Goal: Task Accomplishment & Management: Manage account settings

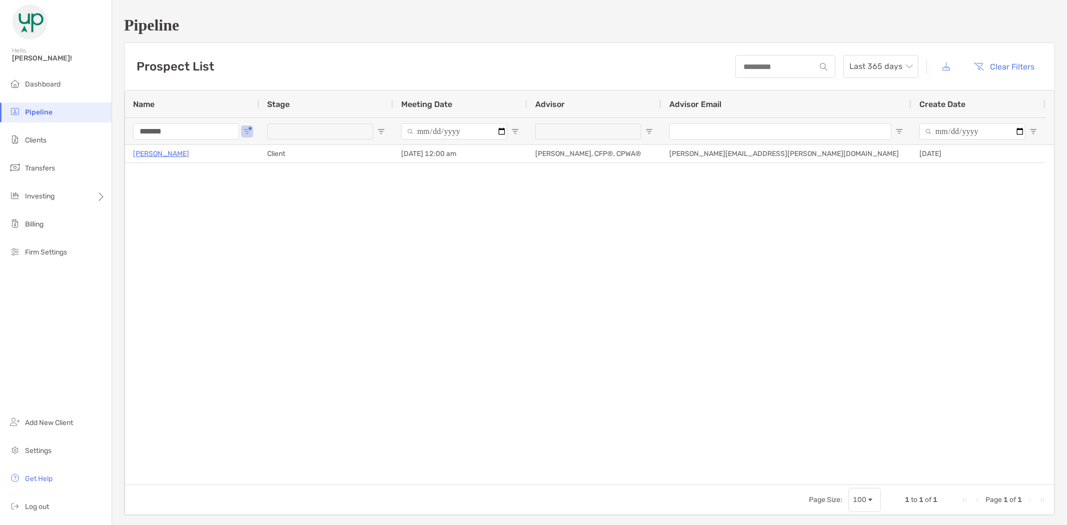
drag, startPoint x: 135, startPoint y: 132, endPoint x: 125, endPoint y: 134, distance: 10.2
click at [125, 134] on div "*******" at bounding box center [192, 131] width 134 height 27
click at [52, 141] on li "Clients" at bounding box center [56, 141] width 112 height 20
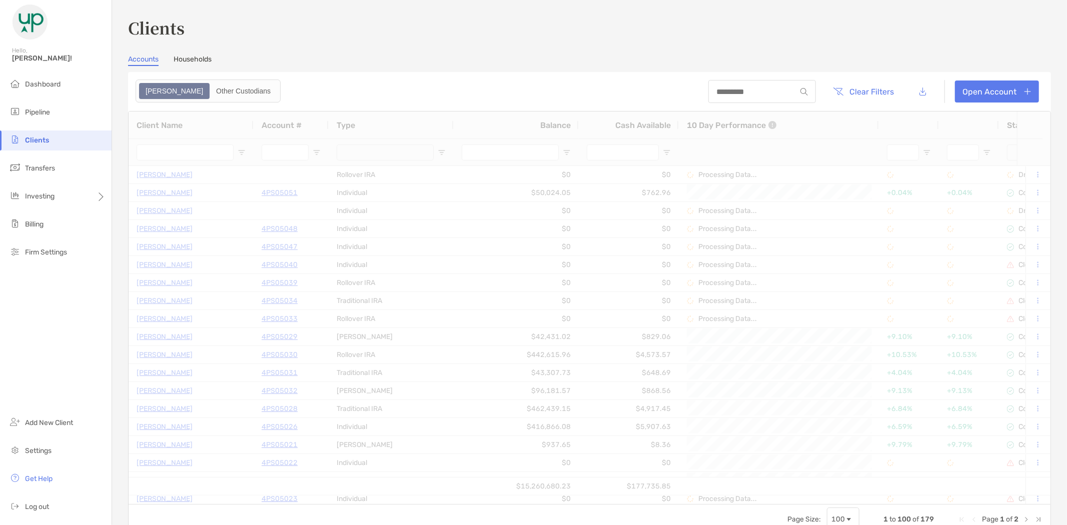
type input "*****"
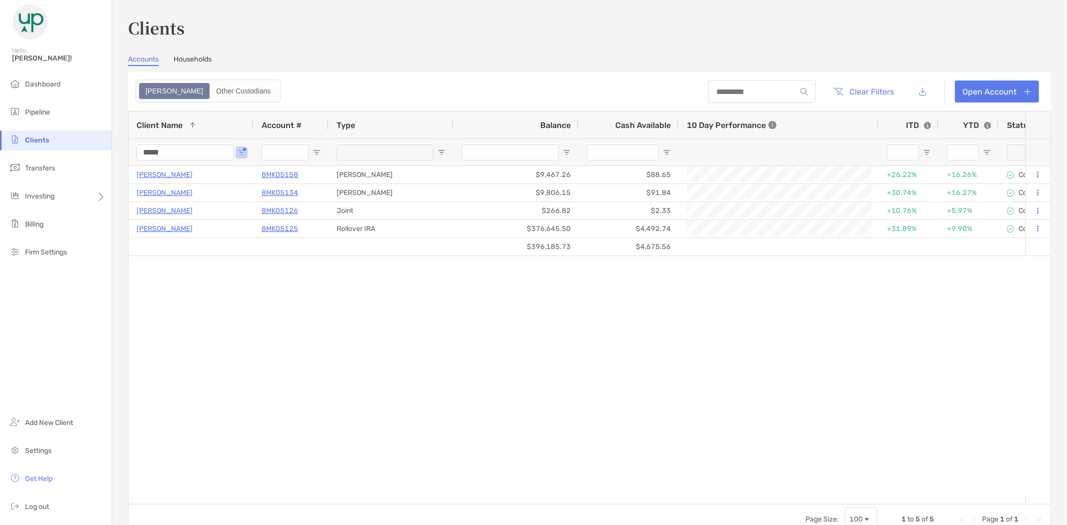
click at [185, 154] on input "*****" at bounding box center [185, 153] width 97 height 16
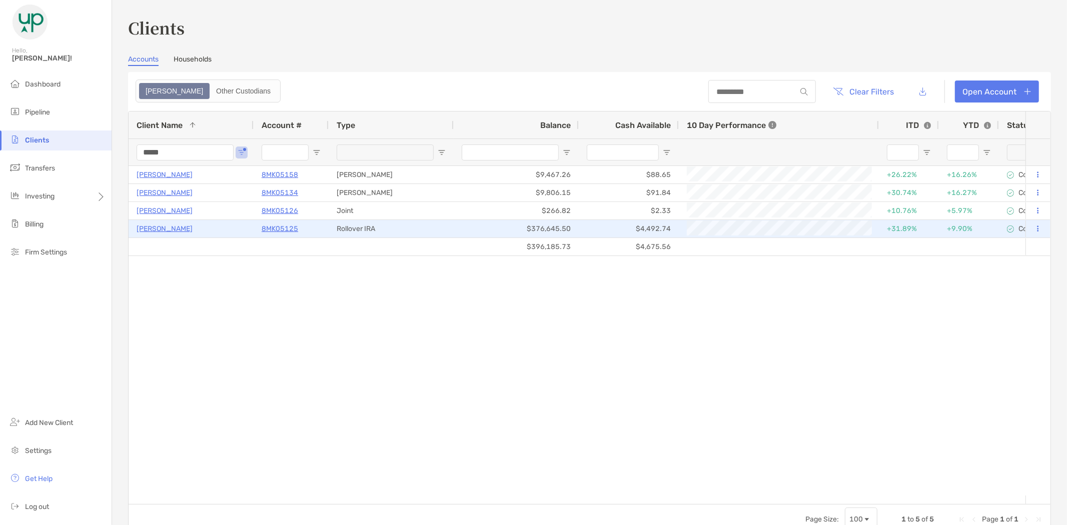
click at [284, 228] on p "8MK05125" at bounding box center [280, 229] width 37 height 13
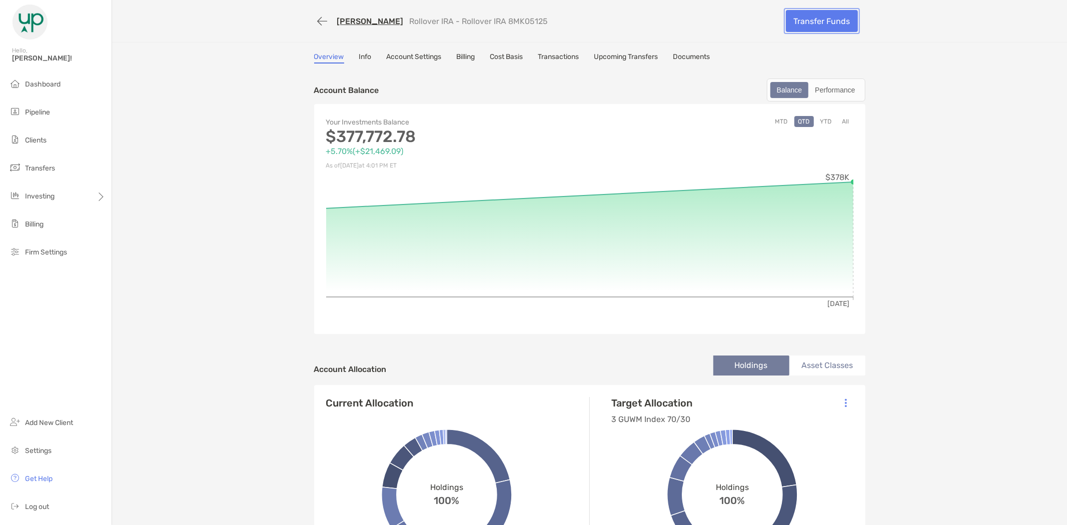
click at [821, 21] on link "Transfer Funds" at bounding box center [822, 21] width 72 height 22
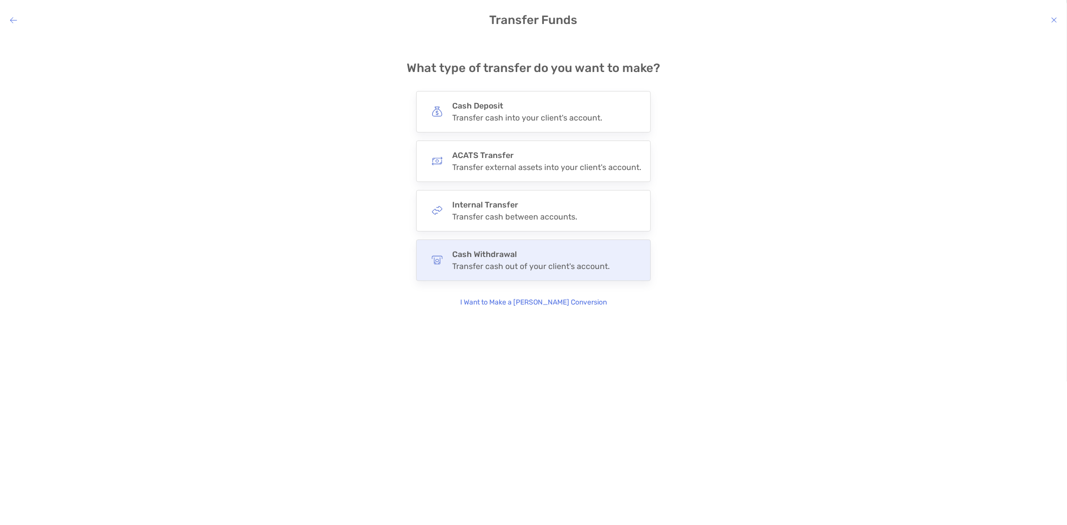
click at [505, 269] on div "Transfer cash out of your client's account." at bounding box center [531, 267] width 158 height 10
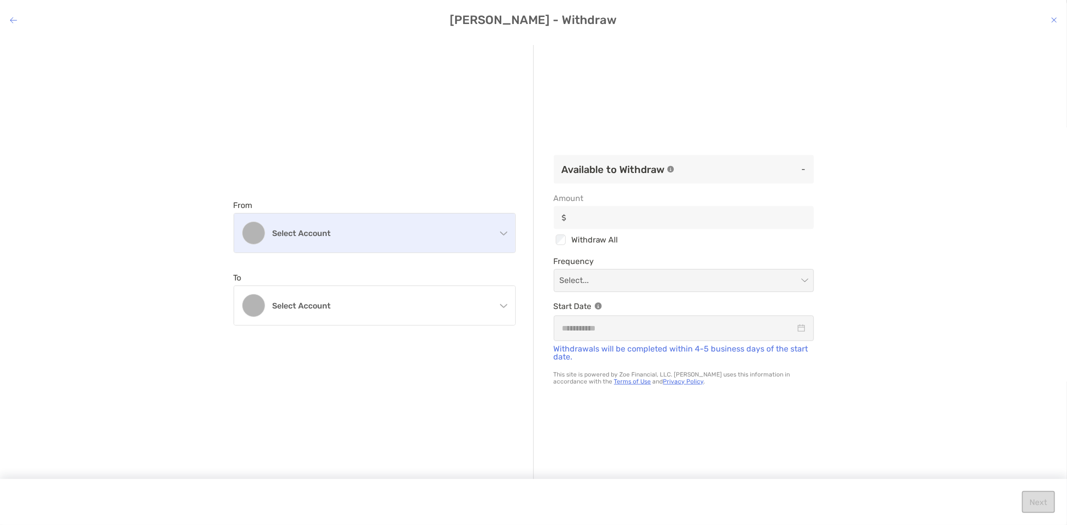
click at [311, 243] on div "Select account" at bounding box center [374, 233] width 281 height 39
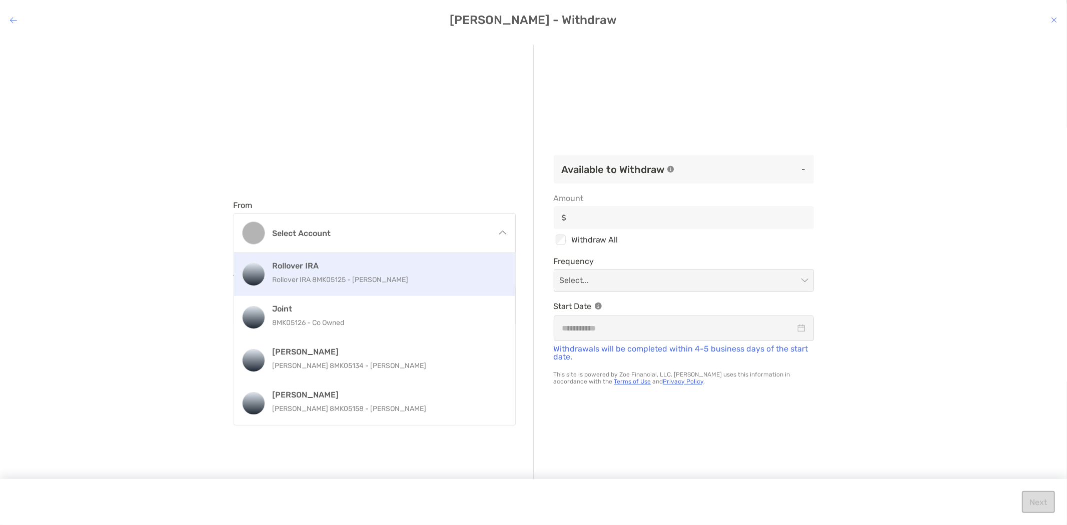
click at [309, 271] on div "Rollover IRA Rollover IRA 8MK05125 - [PERSON_NAME]" at bounding box center [386, 274] width 226 height 27
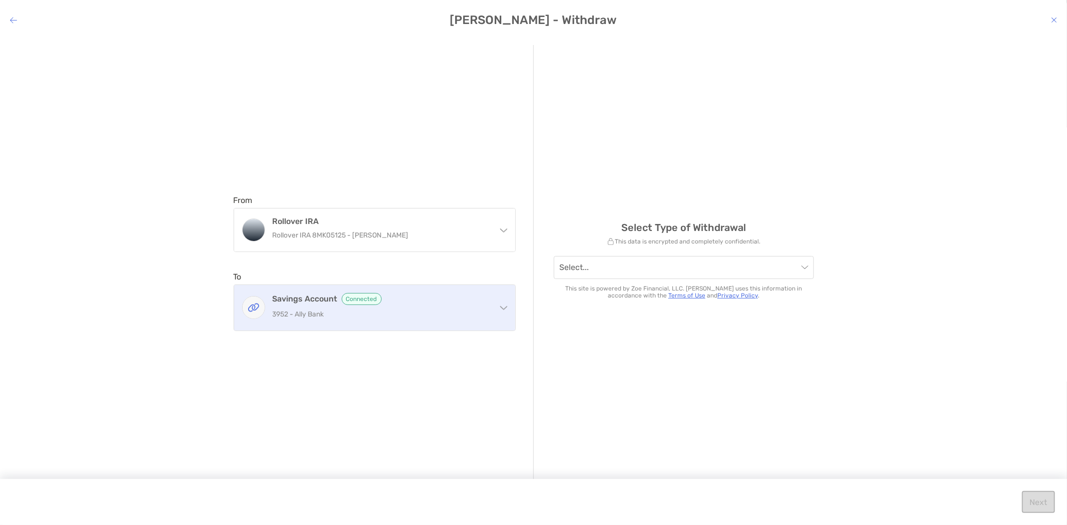
click at [314, 306] on div "Savings Account Connected 3952 - Ally Bank" at bounding box center [381, 308] width 216 height 30
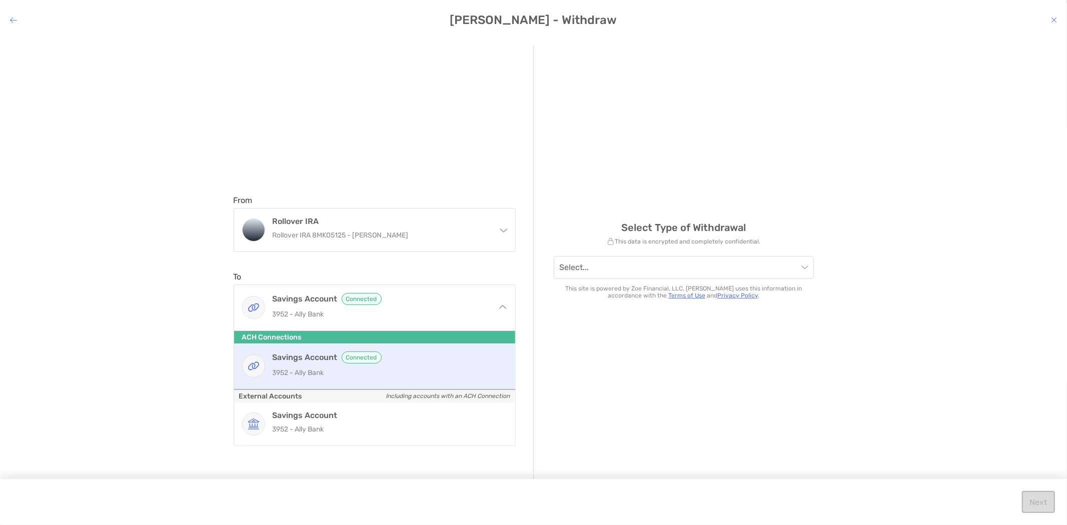
click at [298, 373] on p "3952 - Ally Bank" at bounding box center [386, 373] width 226 height 13
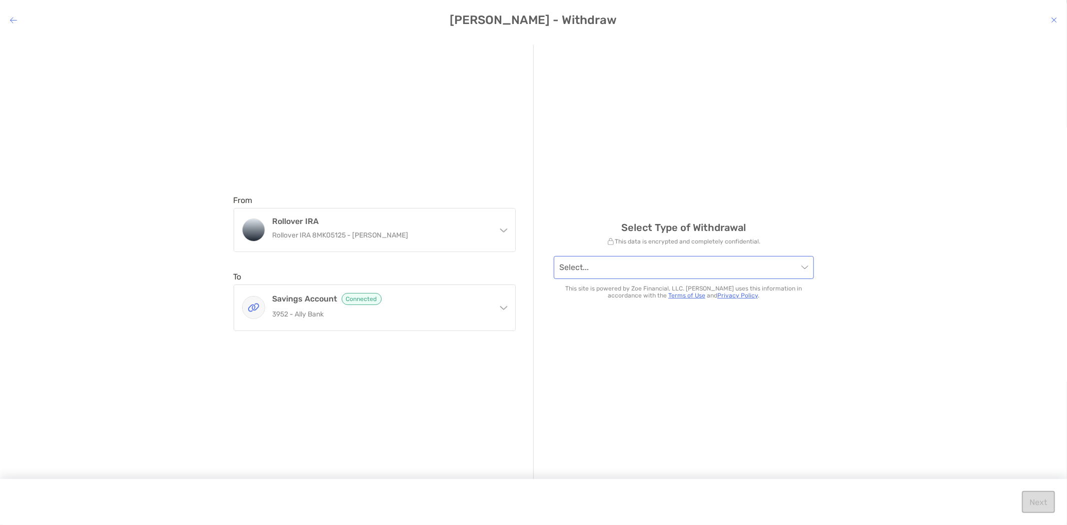
click at [623, 278] on div "Select..." at bounding box center [684, 267] width 260 height 23
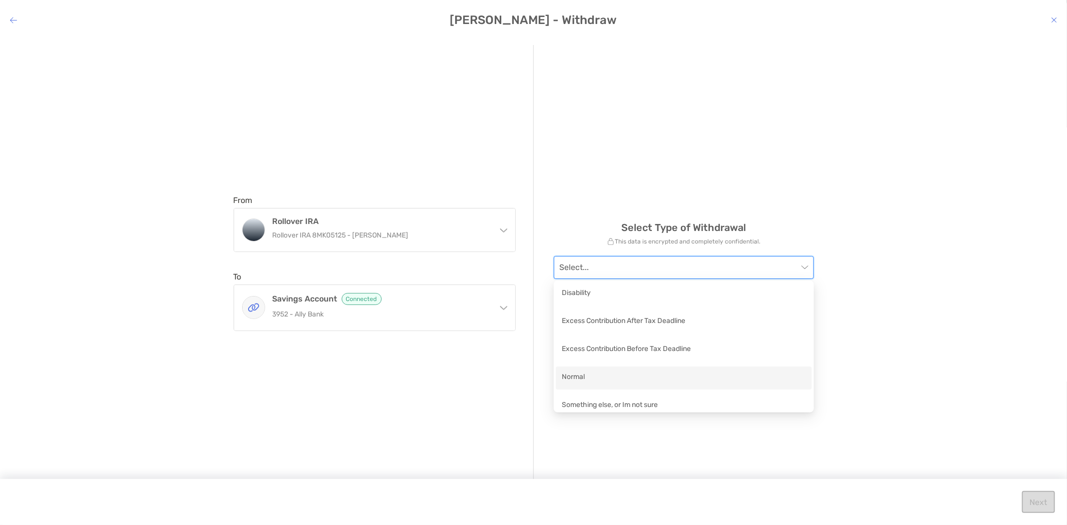
click at [592, 382] on div "Normal" at bounding box center [684, 378] width 244 height 13
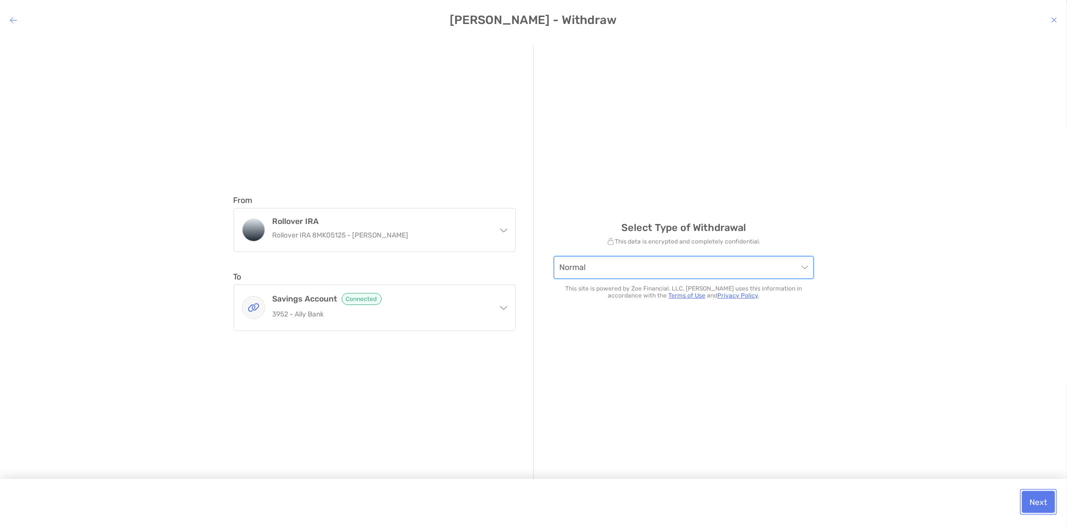
click at [1041, 502] on button "Next" at bounding box center [1038, 502] width 33 height 22
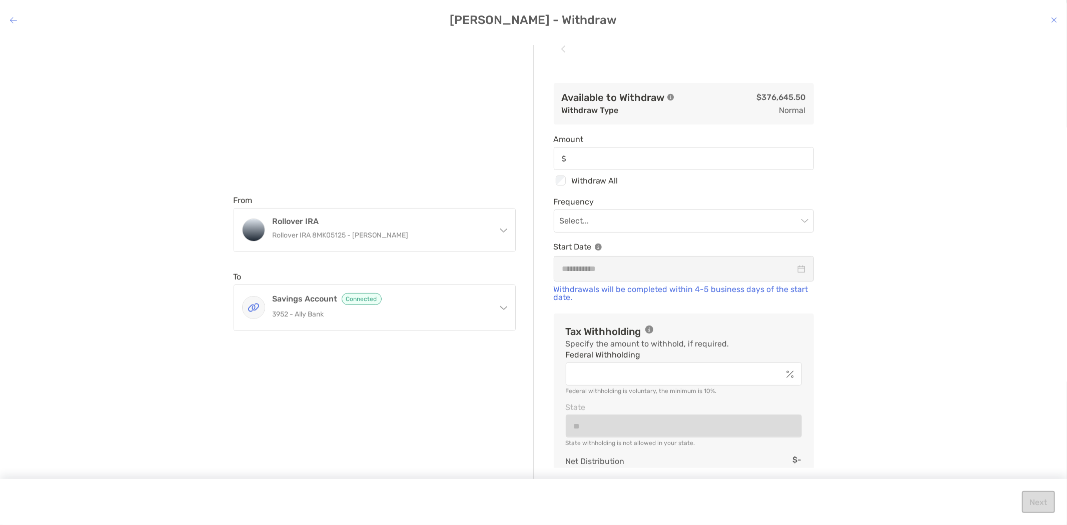
drag, startPoint x: 616, startPoint y: 132, endPoint x: 615, endPoint y: 150, distance: 18.5
click at [616, 134] on div "Available to Withdraw $376,645.50 Withdraw Type normal Amount Checkbox Withdraw…" at bounding box center [684, 265] width 300 height 405
click at [615, 151] on div "modal" at bounding box center [684, 158] width 260 height 23
click at [615, 155] on input "Amount" at bounding box center [692, 159] width 242 height 9
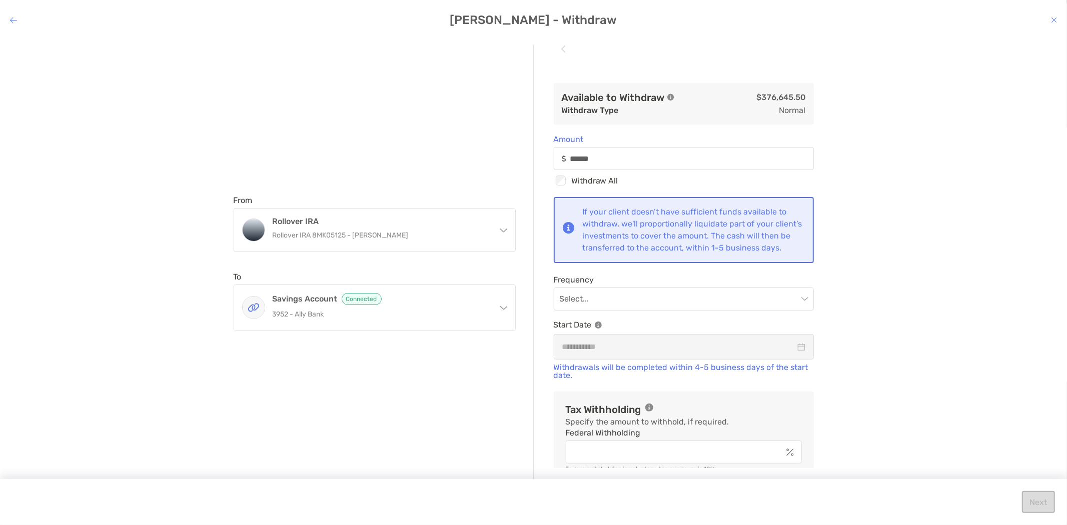
click at [539, 124] on div "Available to Withdraw $376,645.50 Withdraw Type normal Amount ****** Checkbox W…" at bounding box center [684, 265] width 300 height 405
click at [613, 308] on input "modal" at bounding box center [679, 299] width 238 height 22
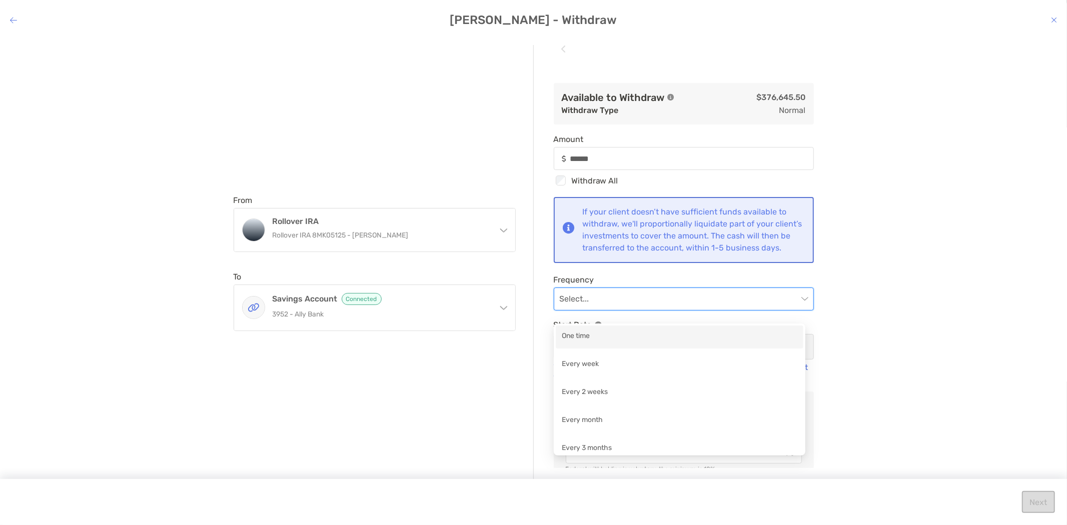
click at [608, 334] on div "One time" at bounding box center [680, 337] width 236 height 13
type input "******"
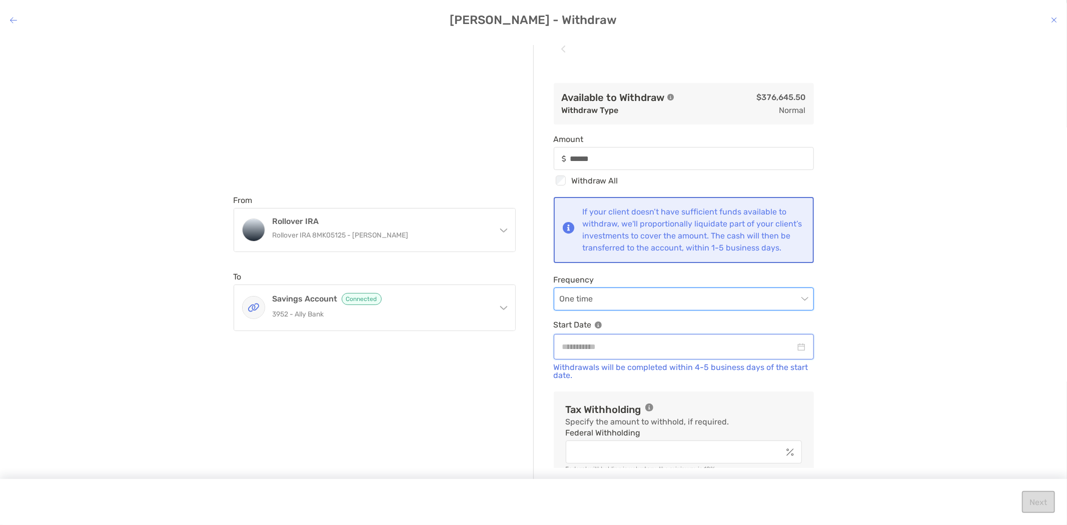
click at [599, 353] on input "modal" at bounding box center [678, 347] width 233 height 13
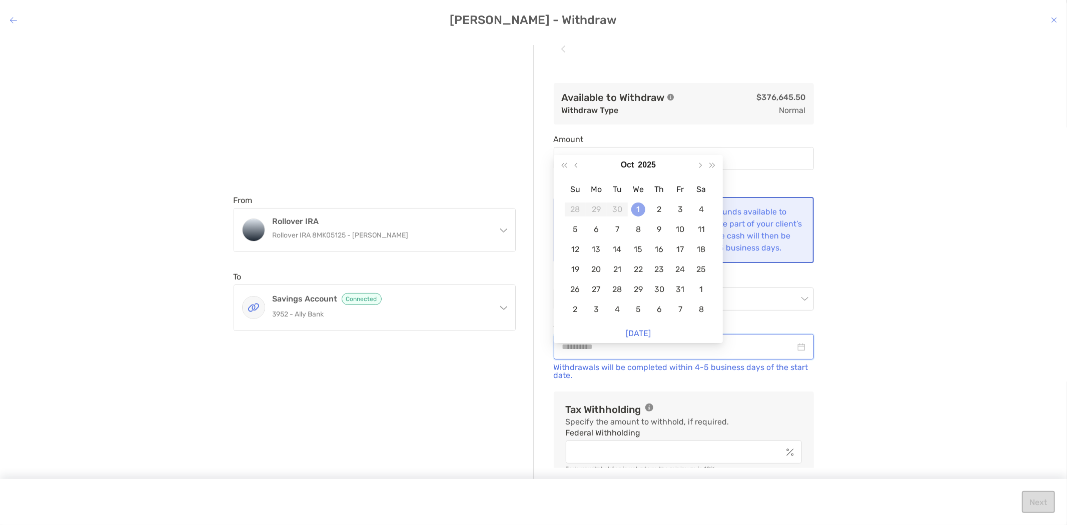
type input "**********"
click at [639, 208] on div "1" at bounding box center [638, 210] width 14 height 14
type input "******"
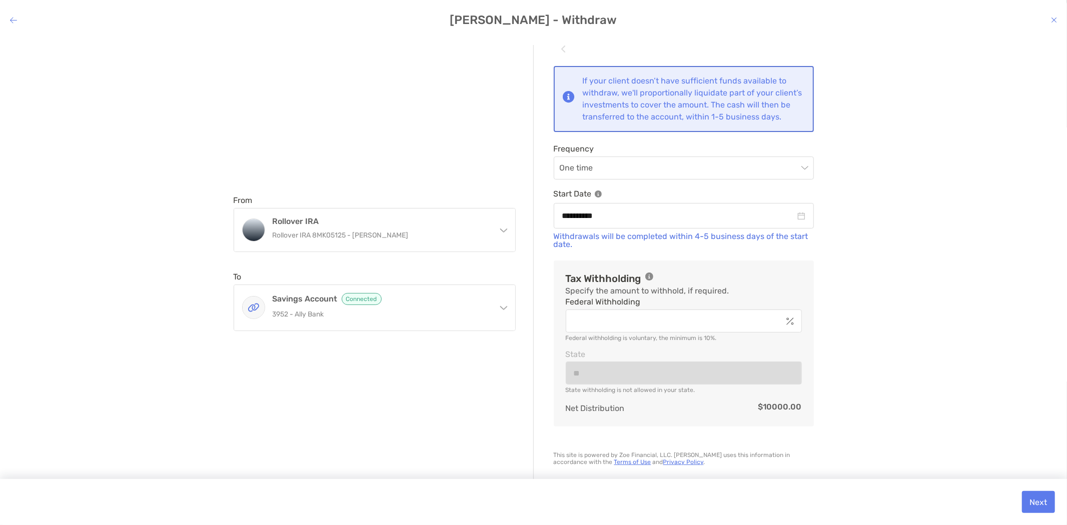
scroll to position [146, 0]
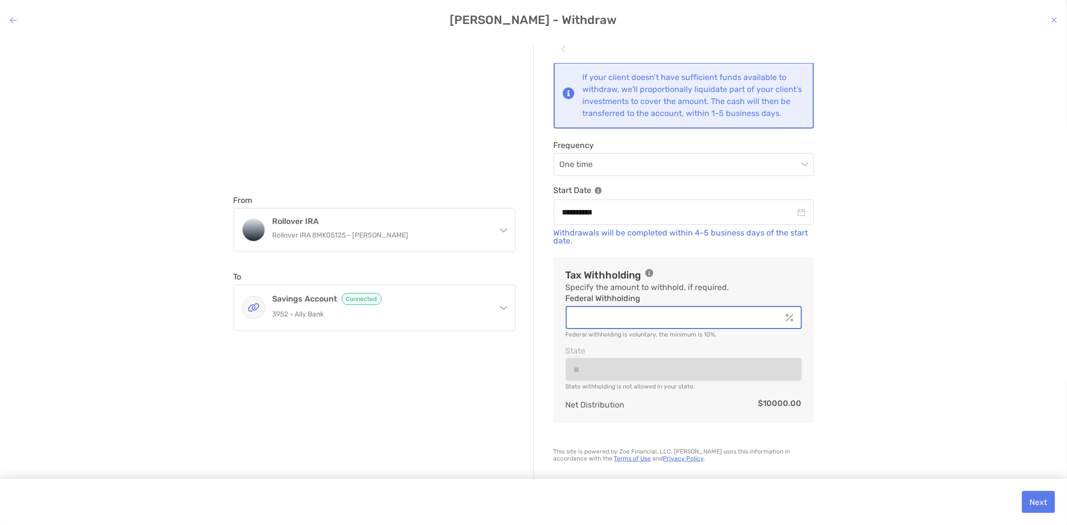
click at [615, 317] on input "Federal Withholding" at bounding box center [674, 318] width 215 height 9
type input "*"
type input "******"
click at [1047, 501] on button "Next" at bounding box center [1038, 502] width 33 height 22
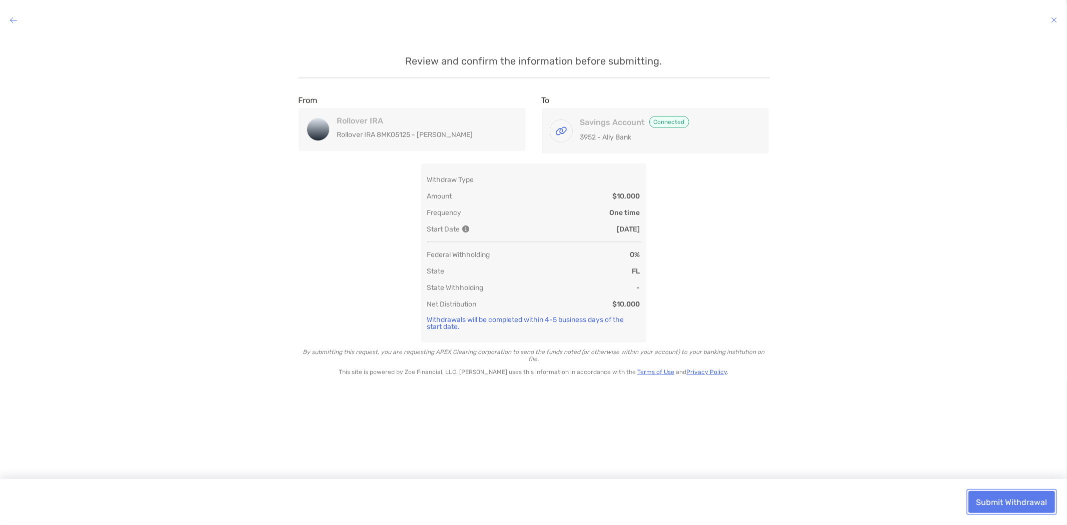
click at [1028, 498] on button "Submit Withdrawal" at bounding box center [1011, 502] width 87 height 22
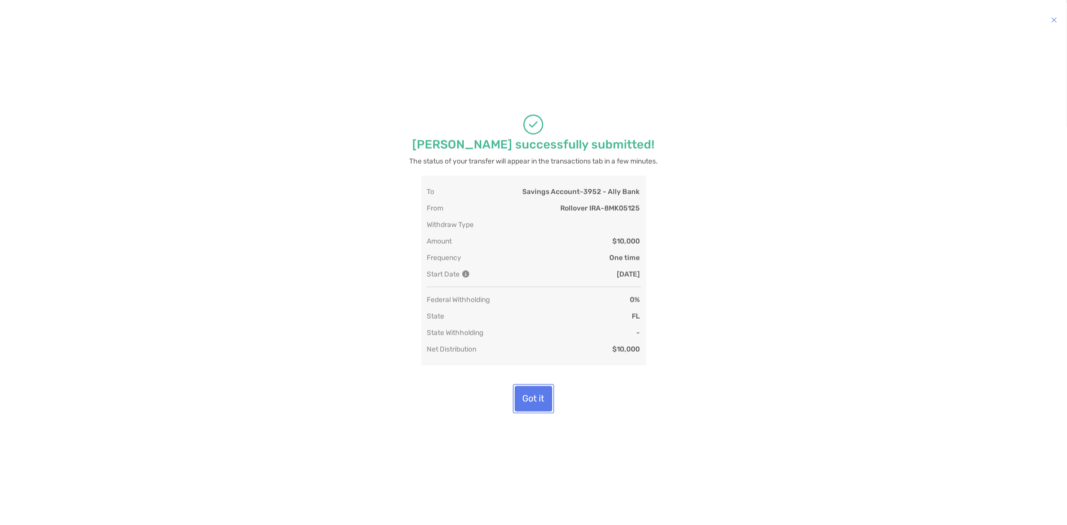
click at [537, 407] on button "Got it" at bounding box center [534, 399] width 38 height 26
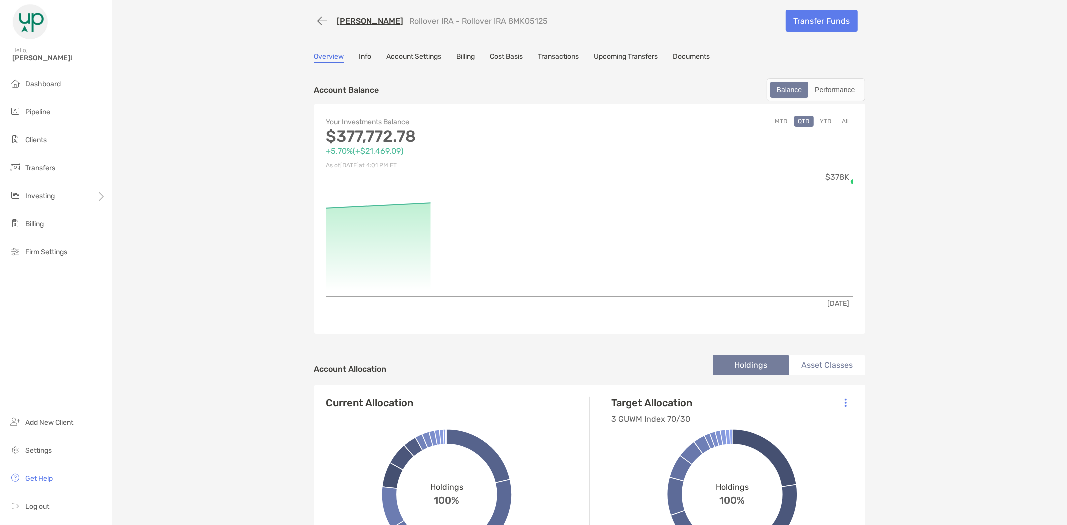
click at [557, 54] on link "Transactions" at bounding box center [558, 58] width 41 height 11
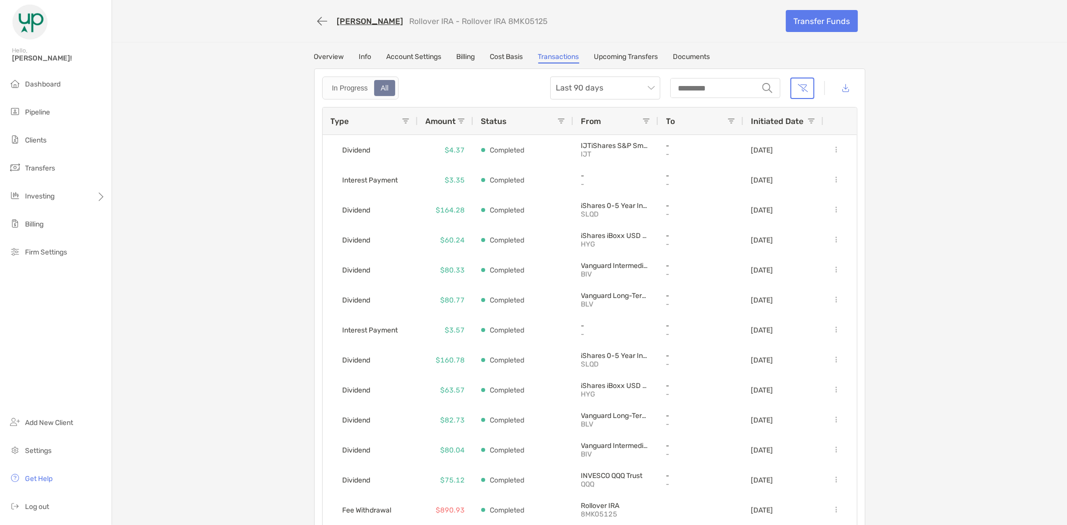
click at [759, 118] on span "Initiated Date" at bounding box center [777, 122] width 53 height 10
click at [759, 118] on span "Initiated Date" at bounding box center [772, 122] width 42 height 10
click at [616, 54] on link "Upcoming Transfers" at bounding box center [626, 58] width 64 height 11
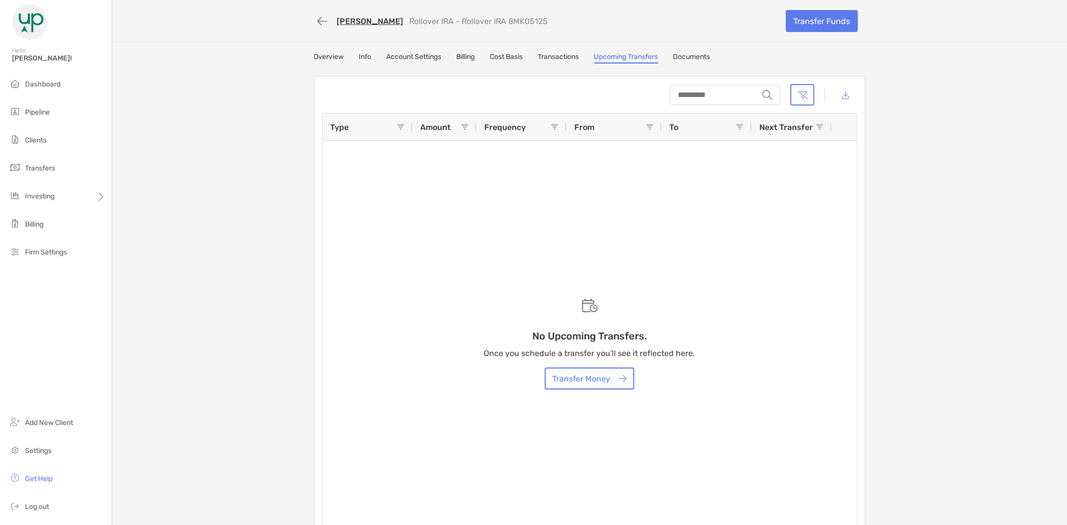
click at [359, 59] on link "Info" at bounding box center [365, 58] width 13 height 11
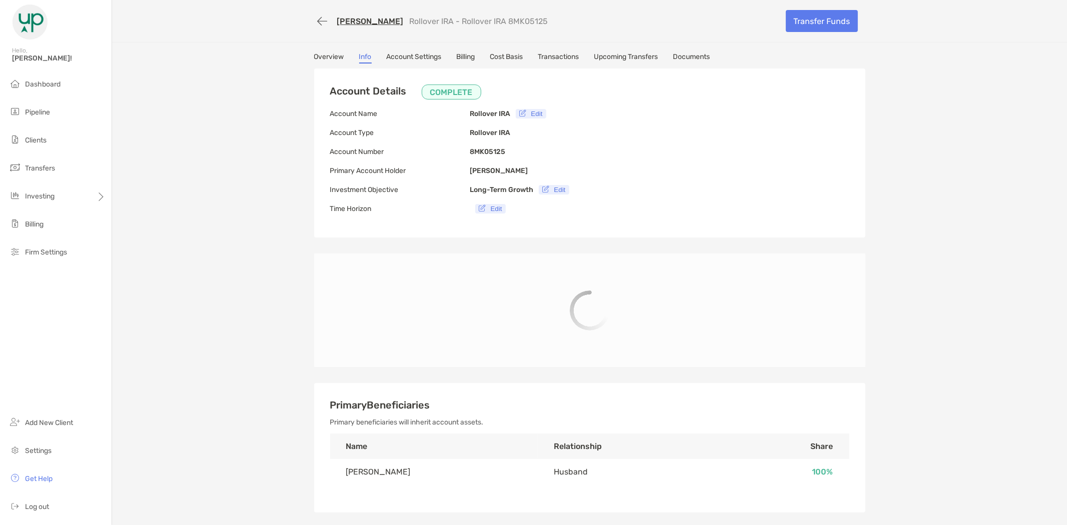
type input "**********"
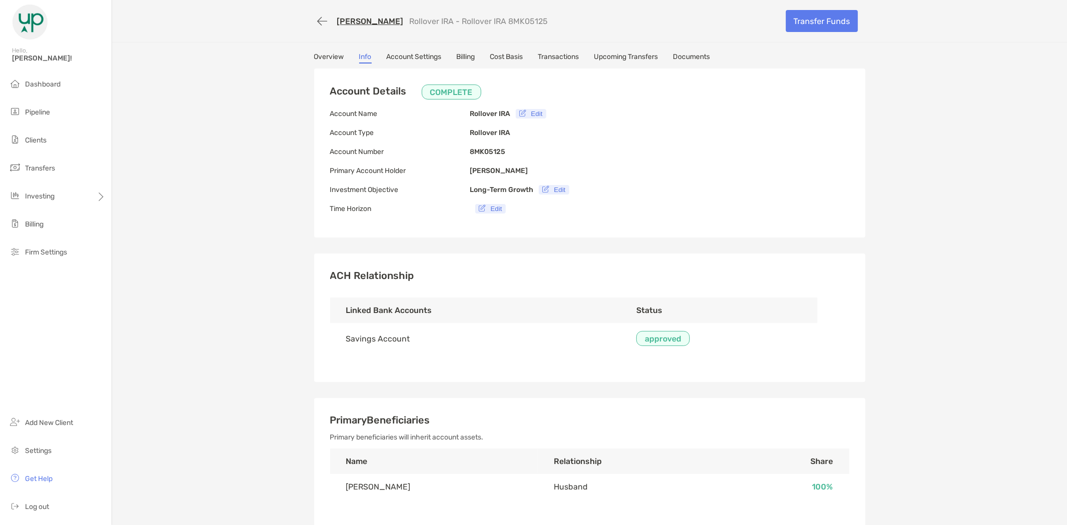
click at [426, 57] on link "Account Settings" at bounding box center [414, 58] width 55 height 11
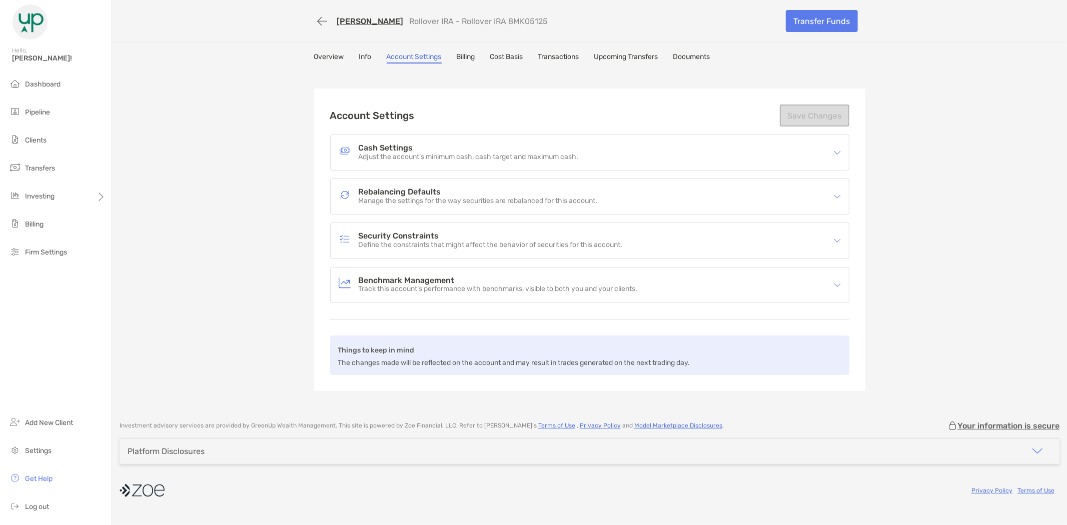
click at [339, 53] on link "Overview" at bounding box center [329, 58] width 30 height 11
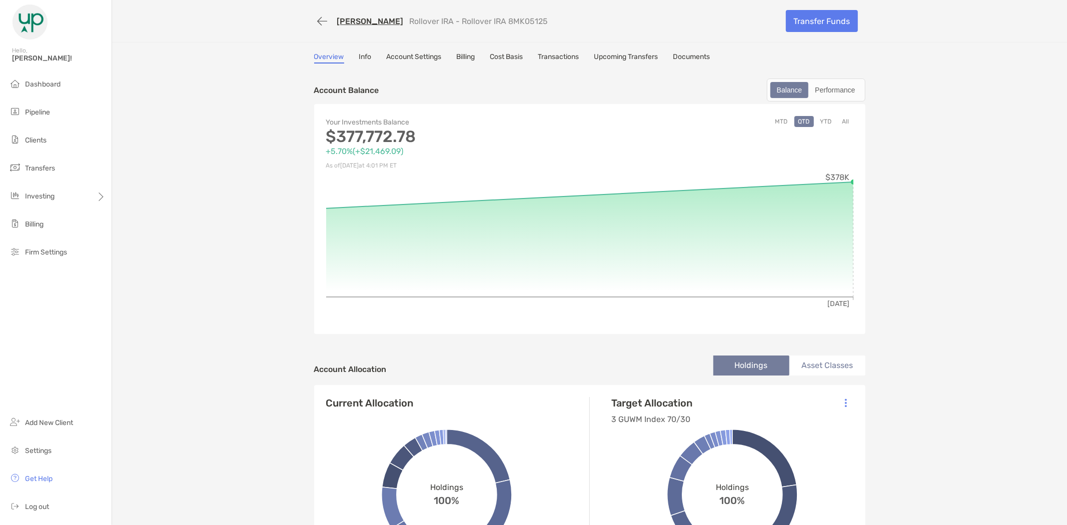
click at [341, 18] on link "[PERSON_NAME]" at bounding box center [370, 22] width 67 height 10
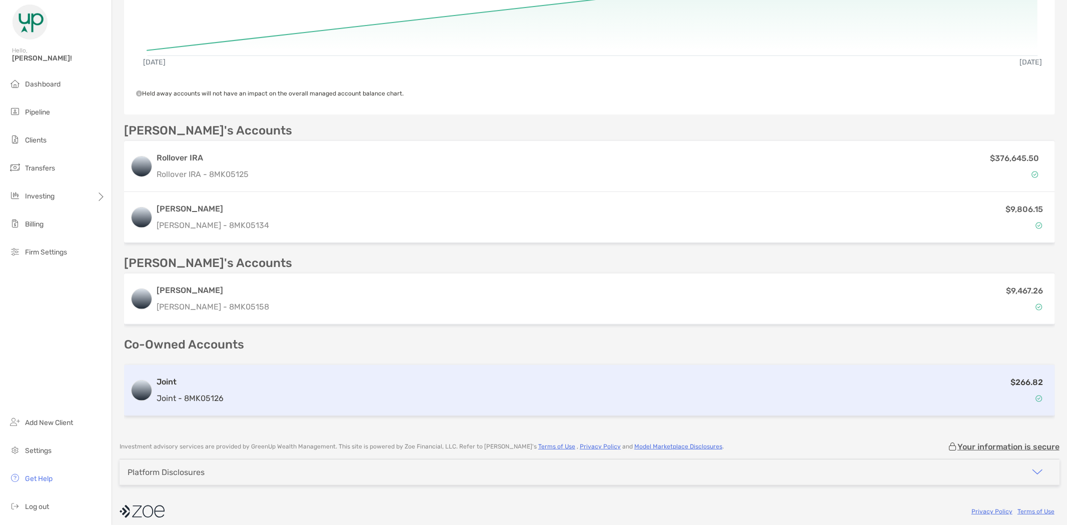
scroll to position [167, 0]
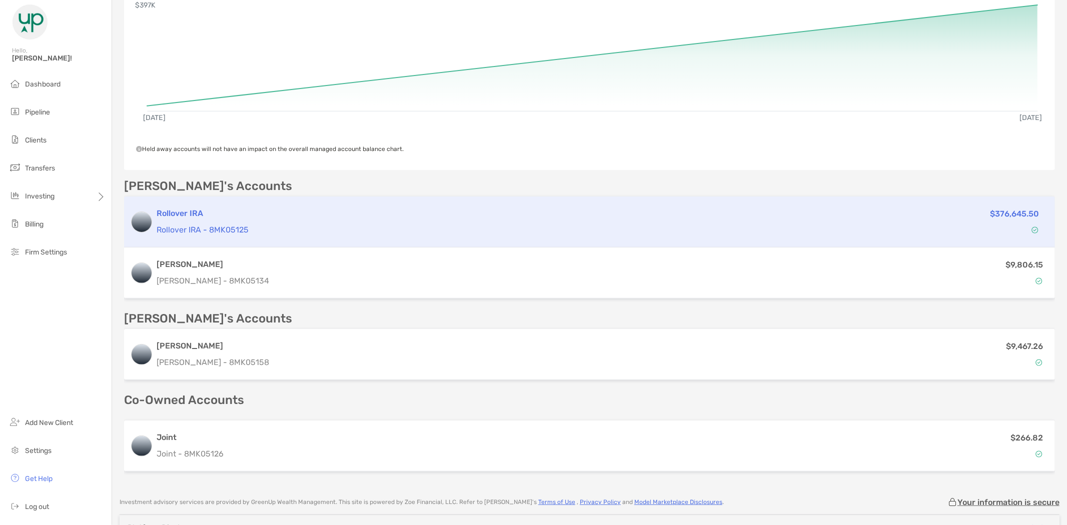
click at [256, 216] on h3 "Rollover IRA" at bounding box center [504, 214] width 694 height 12
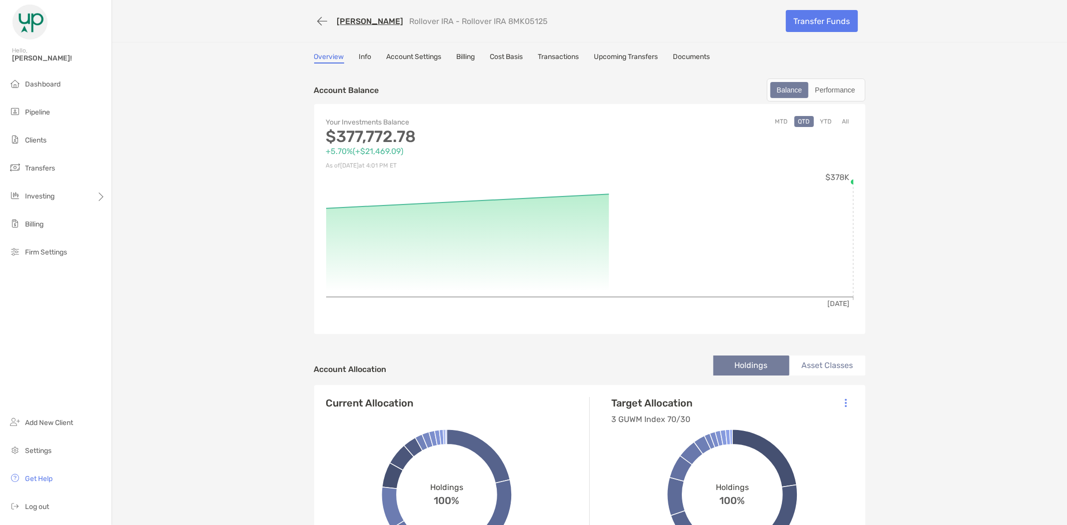
click at [564, 54] on link "Transactions" at bounding box center [558, 58] width 41 height 11
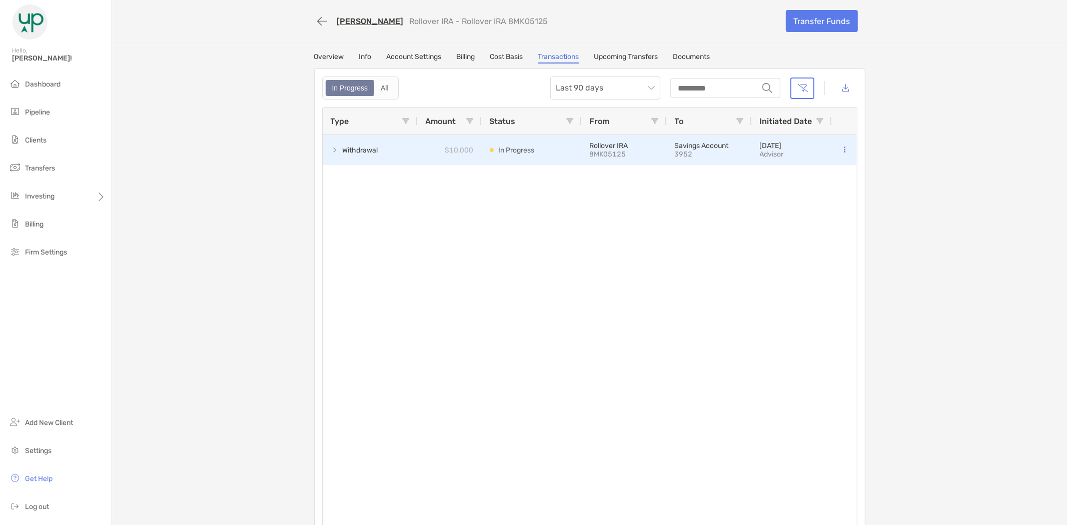
click at [343, 148] on span "Withdrawal" at bounding box center [361, 150] width 36 height 17
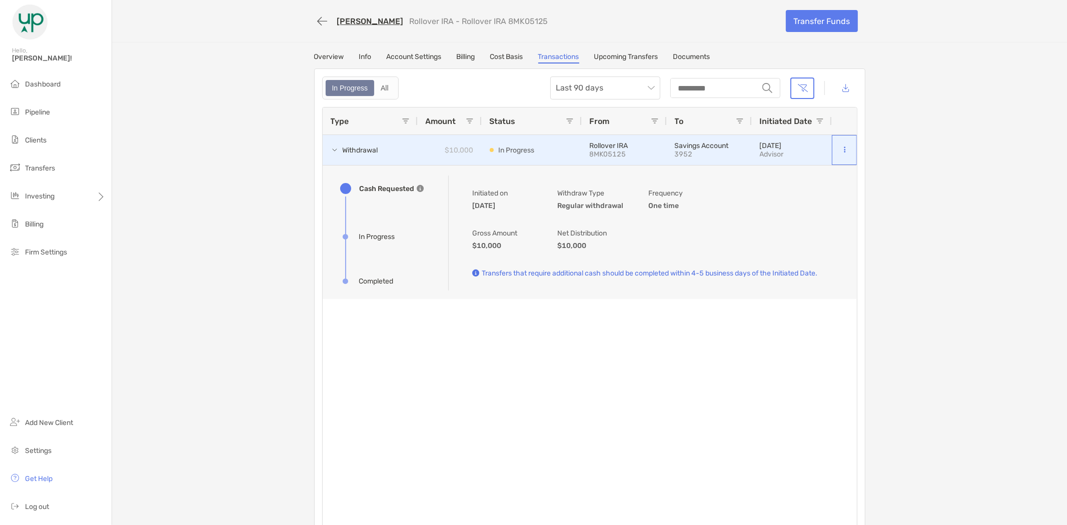
click at [844, 147] on icon at bounding box center [845, 150] width 2 height 7
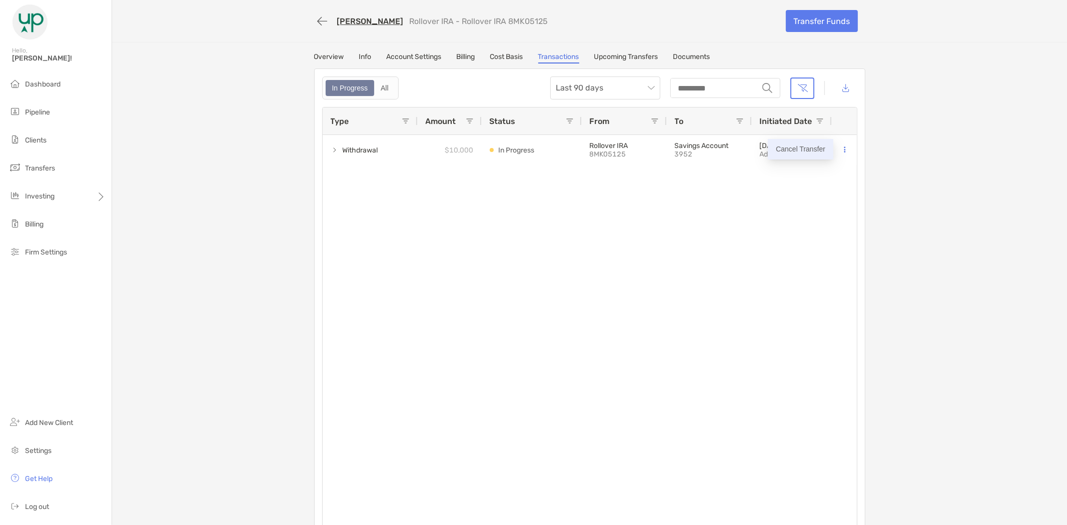
click at [814, 148] on p "Cancel Transfer" at bounding box center [801, 149] width 50 height 13
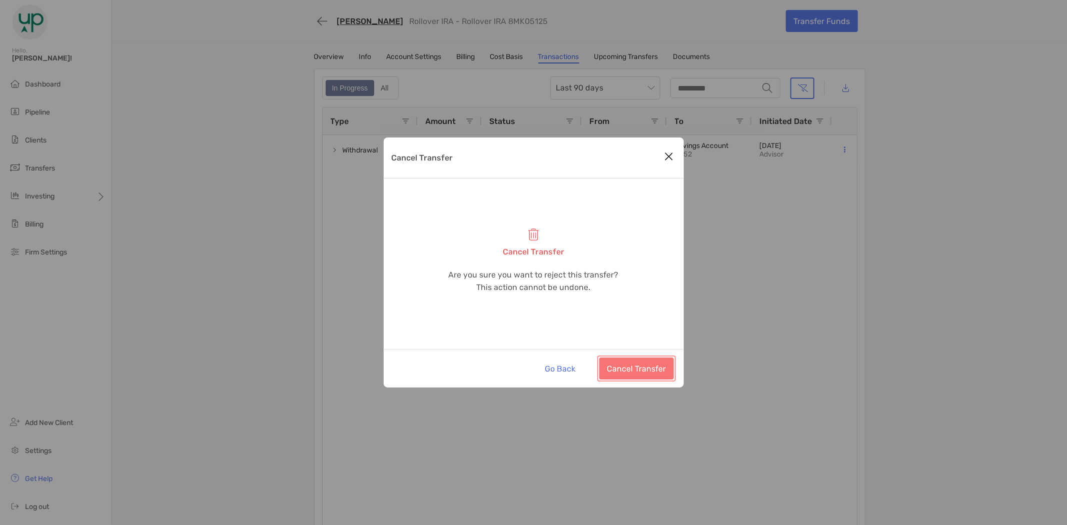
click at [636, 364] on button "Cancel Transfer" at bounding box center [636, 369] width 75 height 22
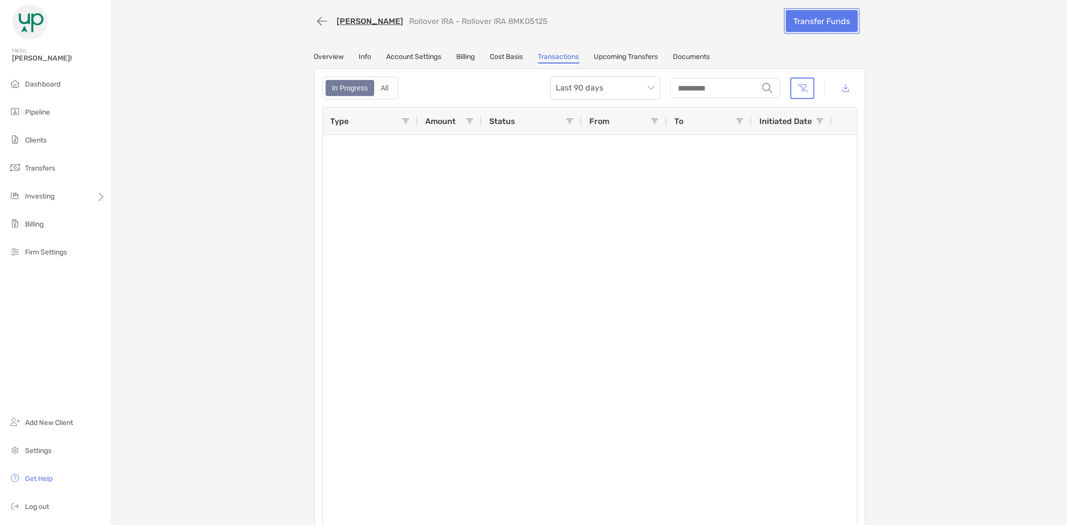
click at [820, 18] on link "Transfer Funds" at bounding box center [822, 21] width 72 height 22
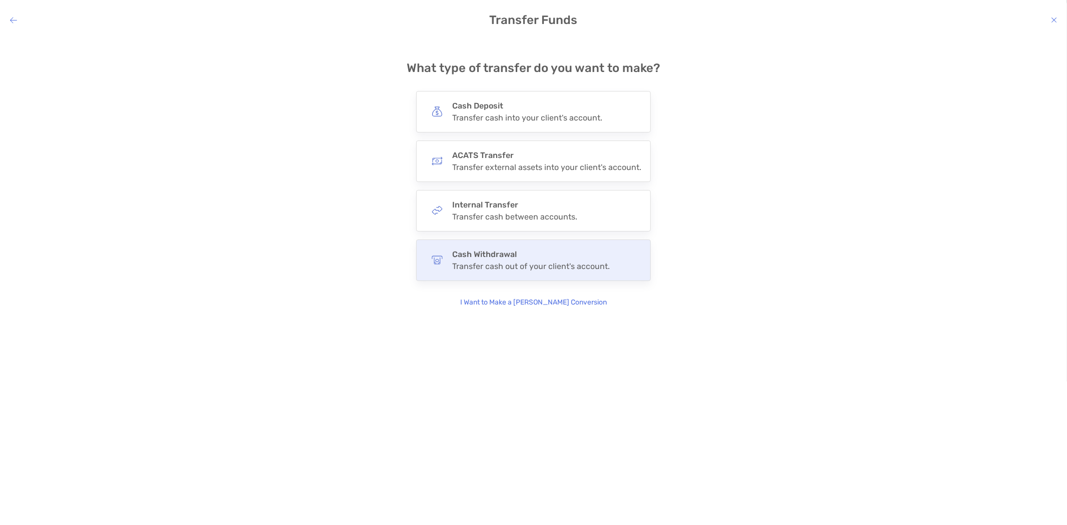
click at [498, 254] on h4 "Cash Withdrawal" at bounding box center [531, 255] width 158 height 10
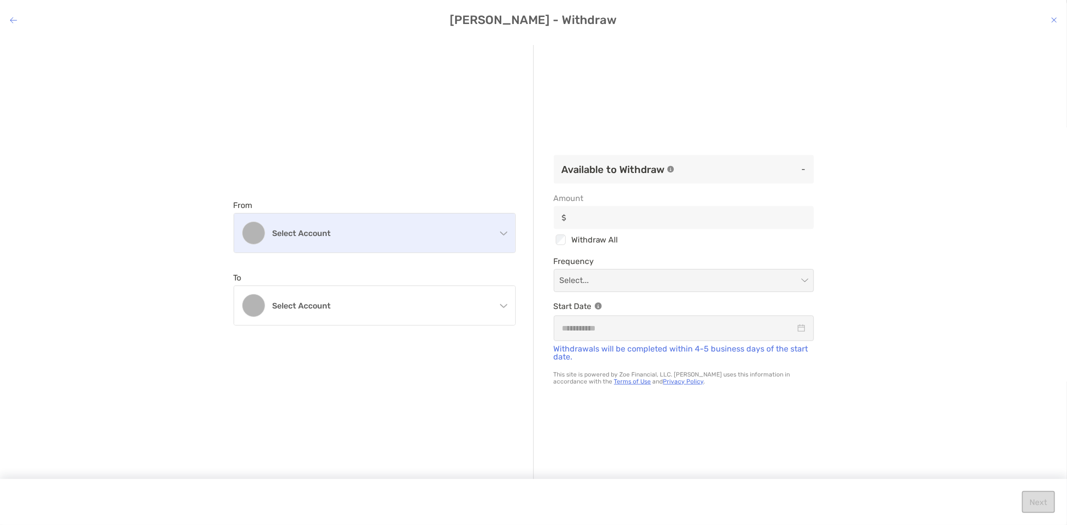
click at [368, 236] on h4 "Select account" at bounding box center [381, 234] width 216 height 10
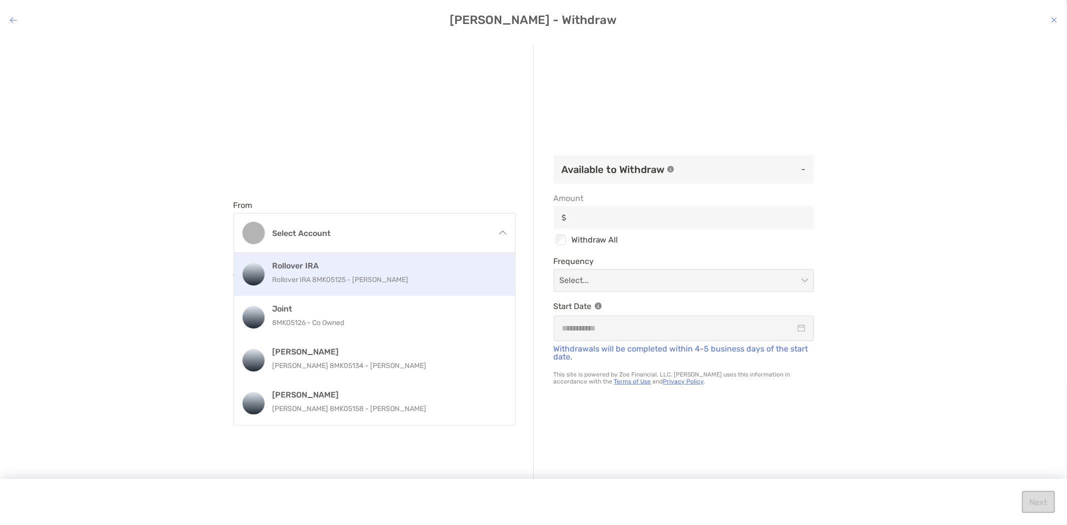
click at [356, 279] on p "Rollover IRA 8MK05125 - [PERSON_NAME]" at bounding box center [386, 280] width 226 height 13
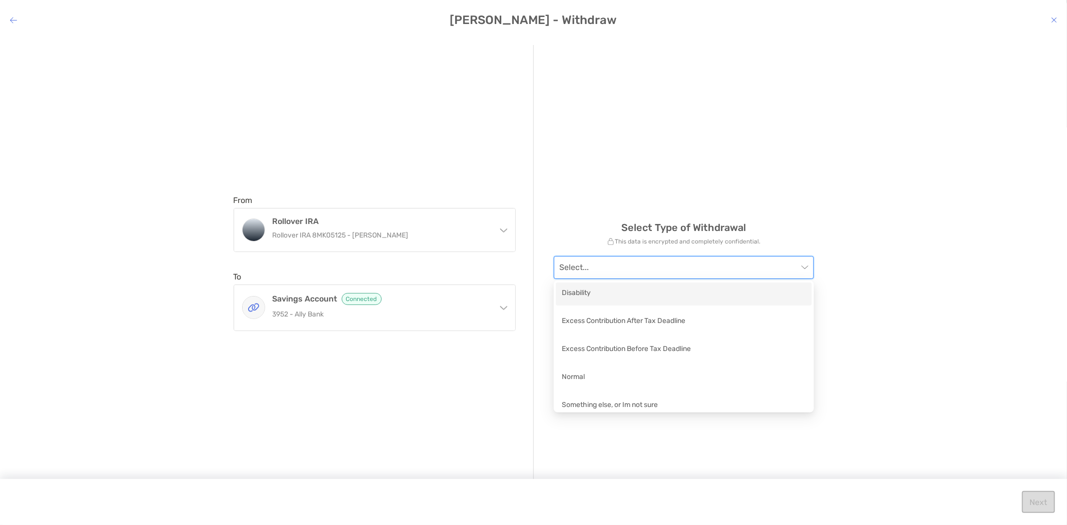
click at [649, 269] on input "modal" at bounding box center [679, 268] width 238 height 22
click at [612, 379] on div "Normal" at bounding box center [684, 378] width 244 height 13
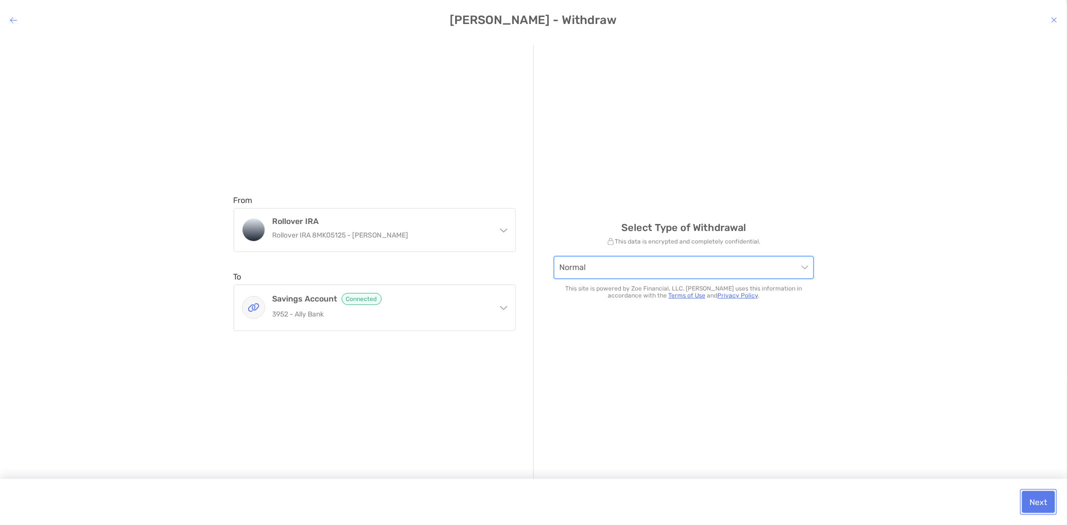
click at [1034, 503] on button "Next" at bounding box center [1038, 502] width 33 height 22
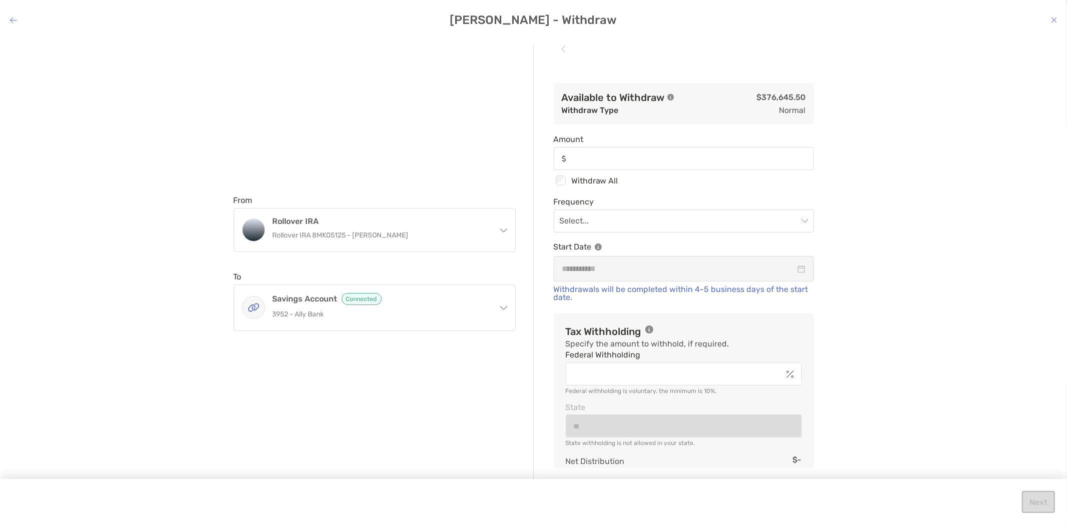
click at [644, 151] on div "modal" at bounding box center [684, 158] width 260 height 23
click at [644, 155] on input "Amount" at bounding box center [692, 159] width 242 height 9
click at [647, 156] on input "Amount" at bounding box center [692, 159] width 242 height 9
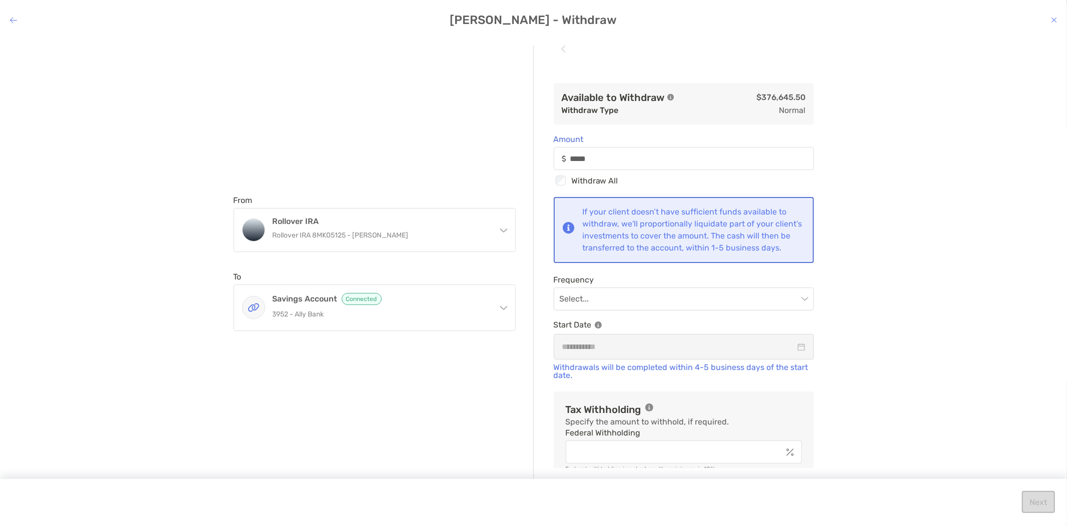
click at [539, 174] on div "Available to Withdraw $376,645.50 Withdraw Type normal Amount ***** Checkbox Wi…" at bounding box center [684, 265] width 300 height 405
click at [627, 310] on input "modal" at bounding box center [679, 299] width 238 height 22
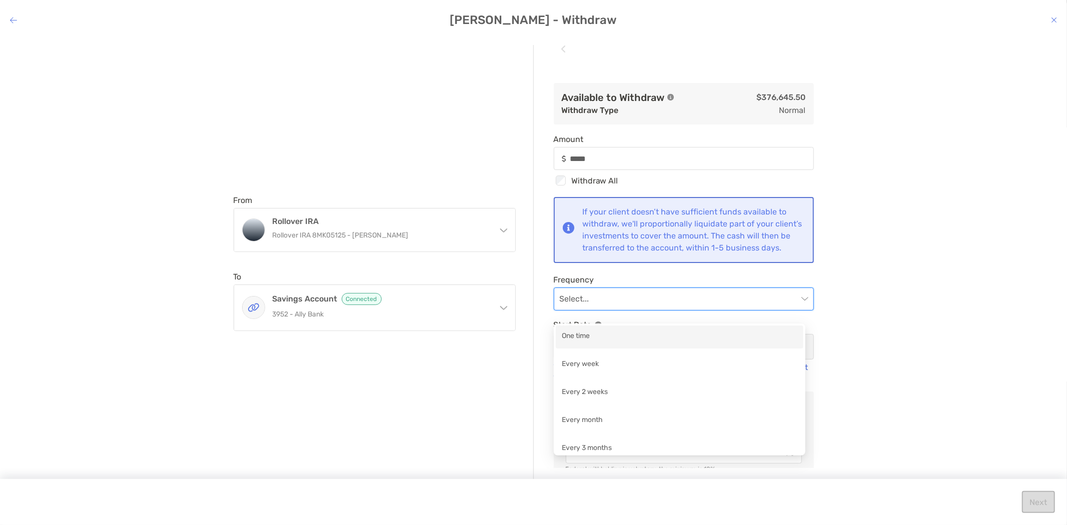
click at [610, 336] on div "One time" at bounding box center [680, 337] width 236 height 13
type input "*****"
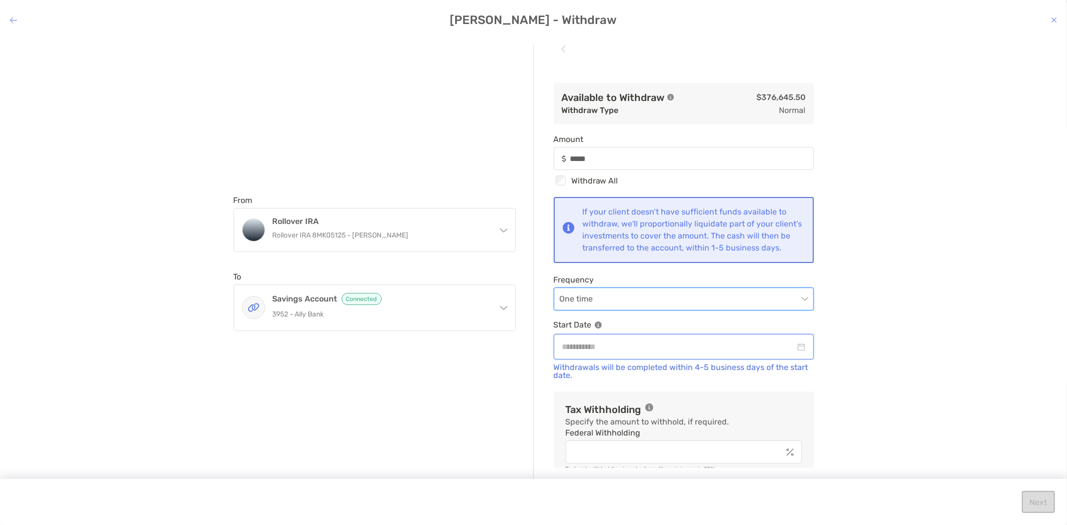
click at [611, 353] on input "modal" at bounding box center [678, 347] width 233 height 13
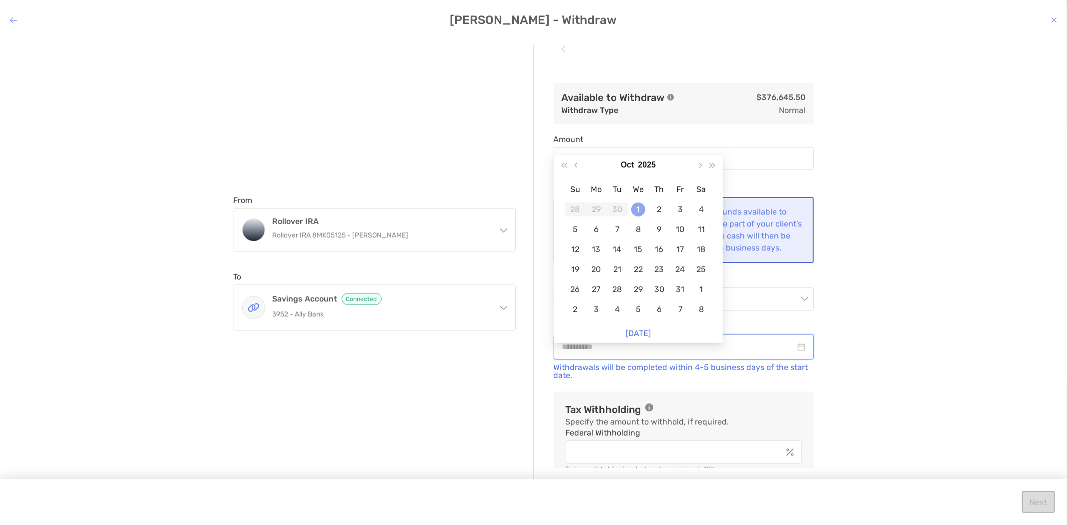
type input "**********"
click at [638, 212] on div "1" at bounding box center [638, 210] width 14 height 14
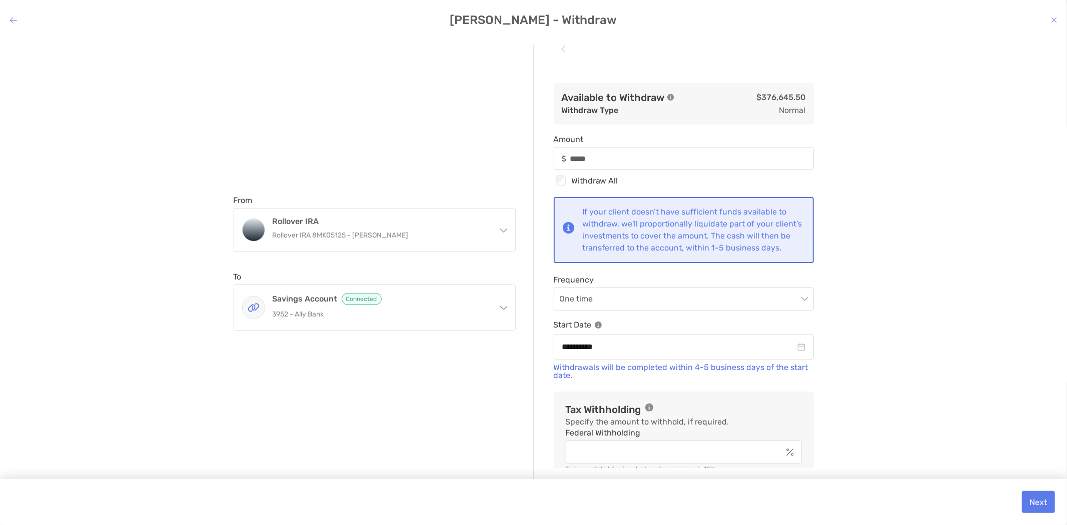
scroll to position [56, 0]
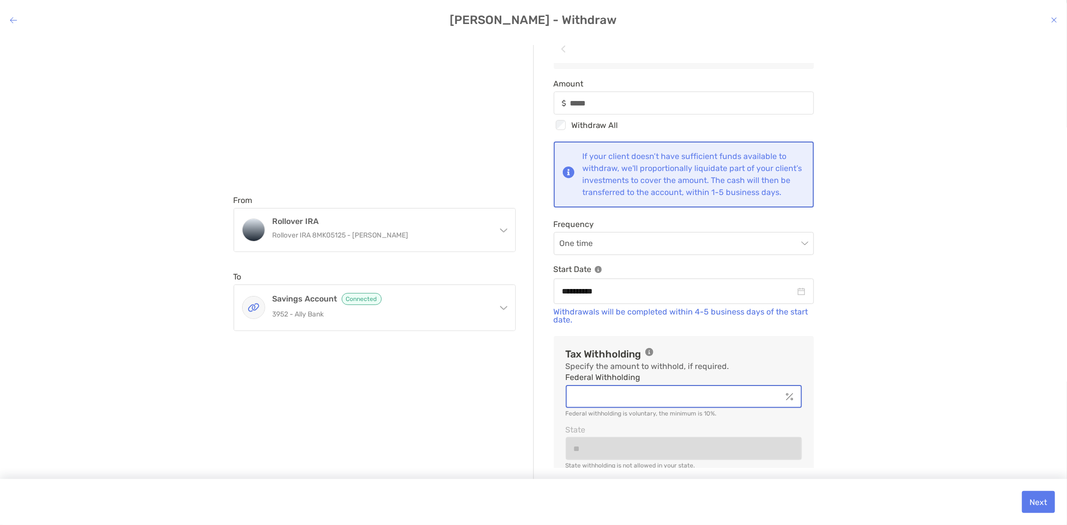
click at [613, 401] on input "Federal Withholding" at bounding box center [674, 397] width 215 height 9
type input "*****"
type input "*"
click at [741, 343] on div "**********" at bounding box center [684, 265] width 300 height 405
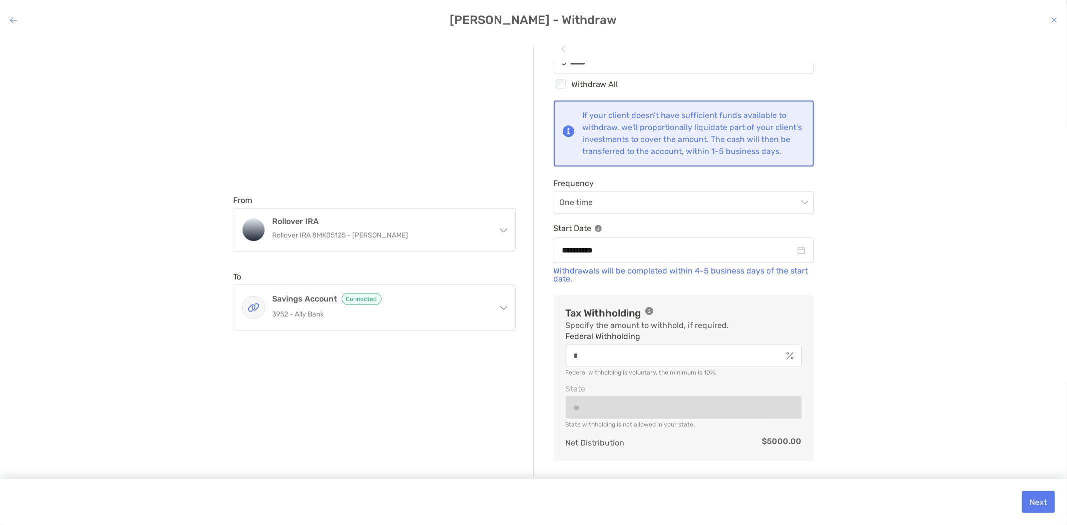
scroll to position [146, 0]
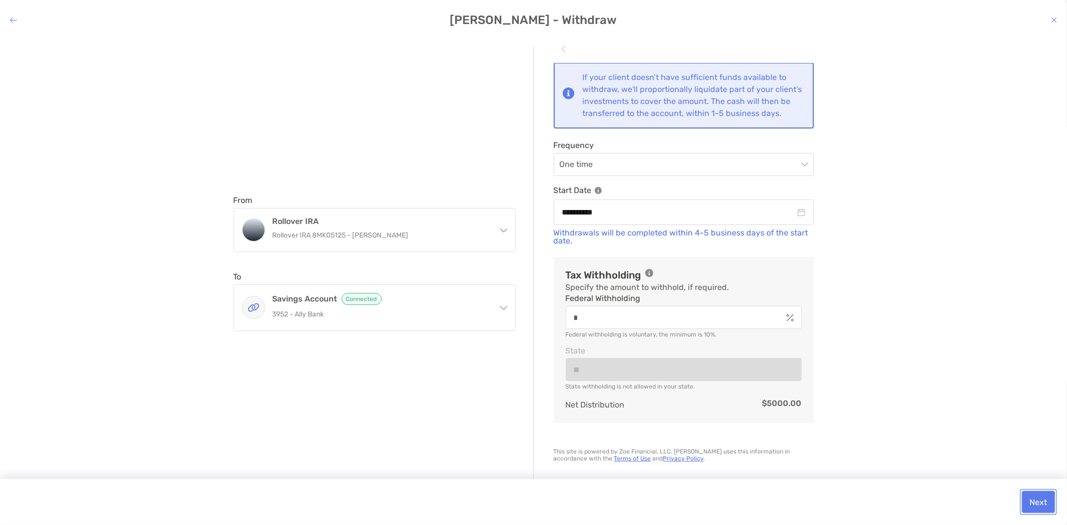
click at [1041, 502] on button "Next" at bounding box center [1038, 502] width 33 height 22
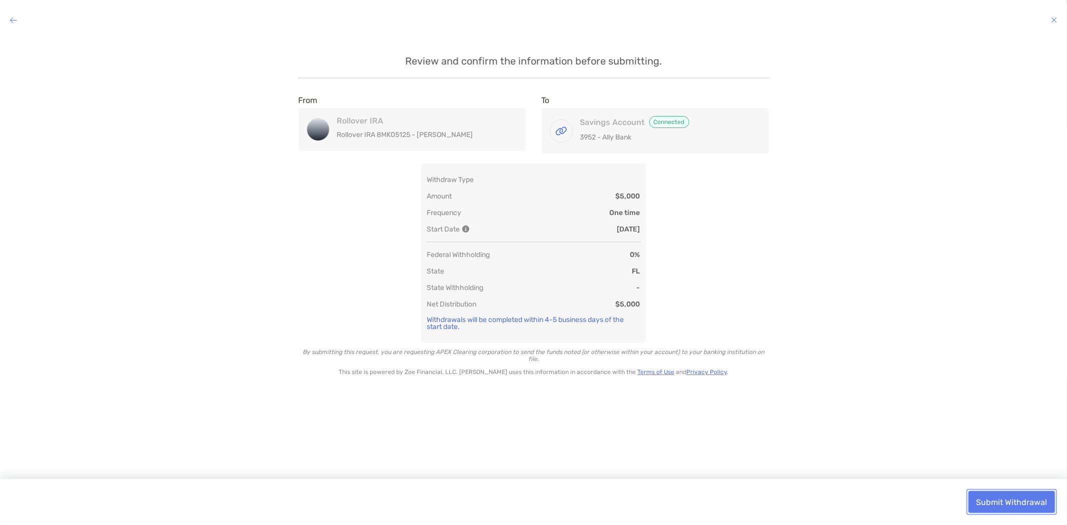
click at [1012, 501] on button "Submit Withdrawal" at bounding box center [1011, 502] width 87 height 22
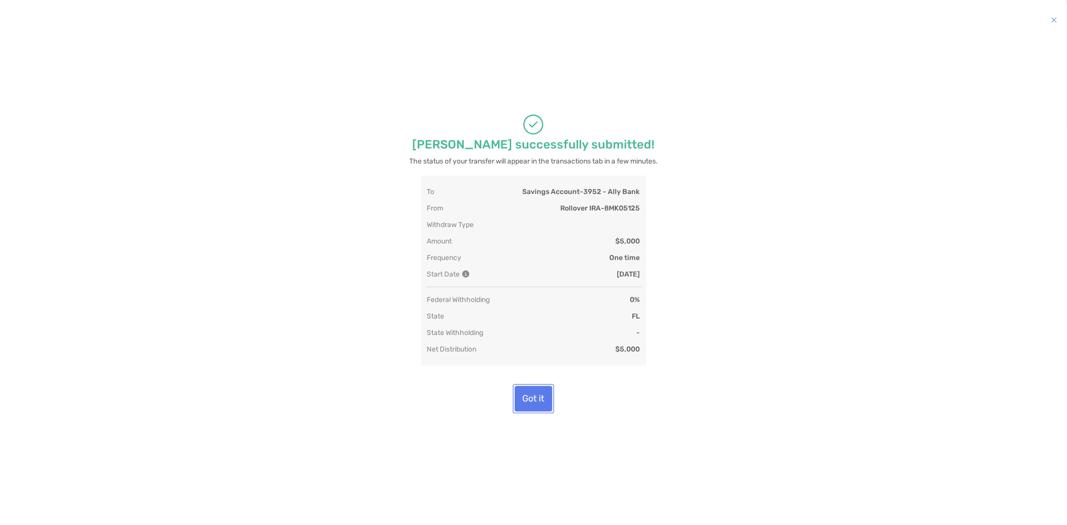
click at [525, 407] on button "Got it" at bounding box center [534, 399] width 38 height 26
